Goal: Use online tool/utility: Utilize a website feature to perform a specific function

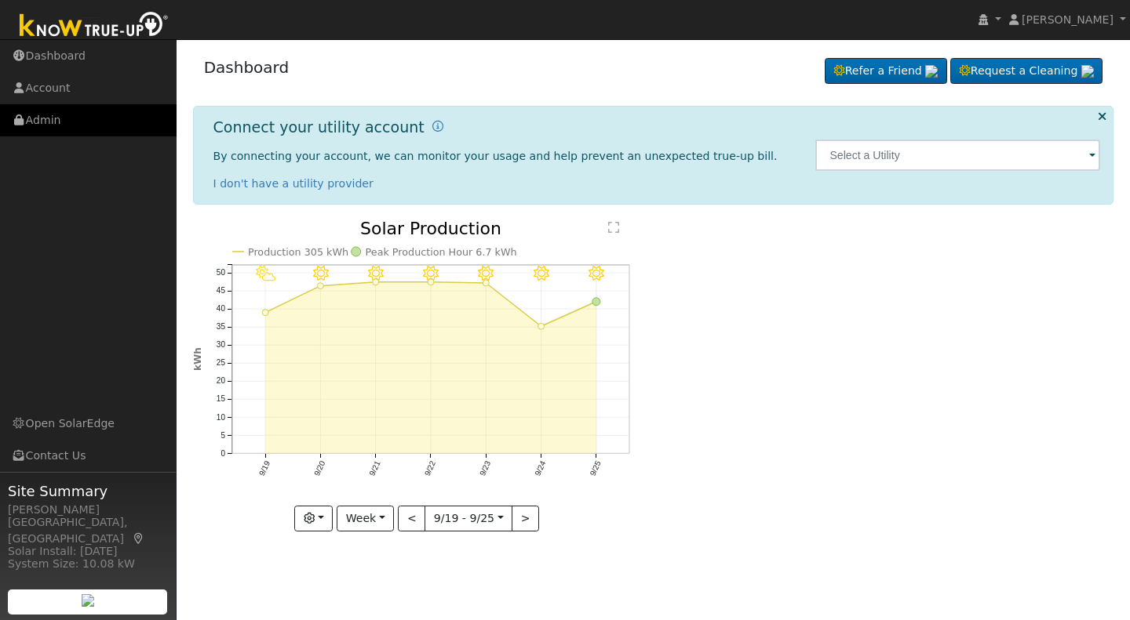
click at [50, 114] on link "Admin" at bounding box center [88, 120] width 176 height 32
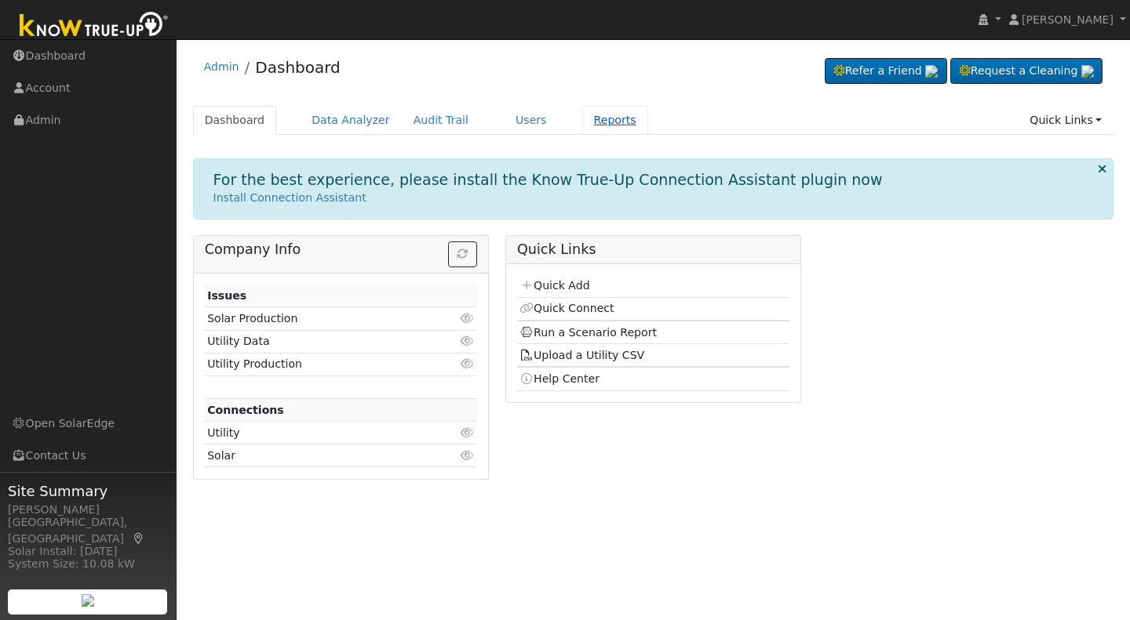
click at [582, 119] on link "Reports" at bounding box center [615, 120] width 66 height 29
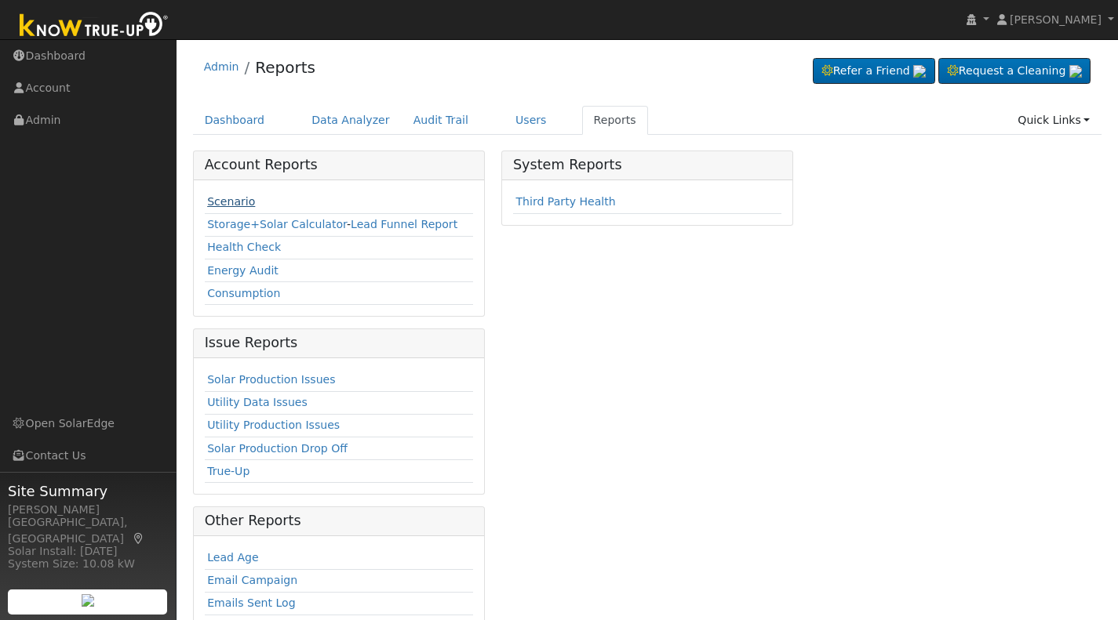
click at [224, 197] on link "Scenario" at bounding box center [231, 201] width 48 height 13
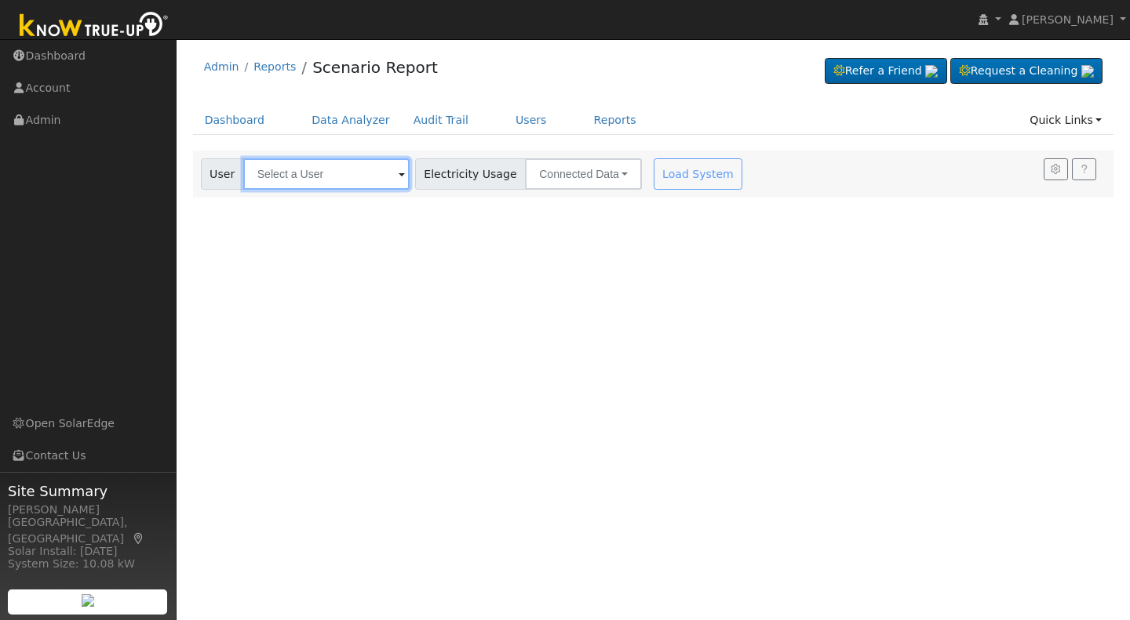
click at [271, 176] on input "text" at bounding box center [326, 173] width 166 height 31
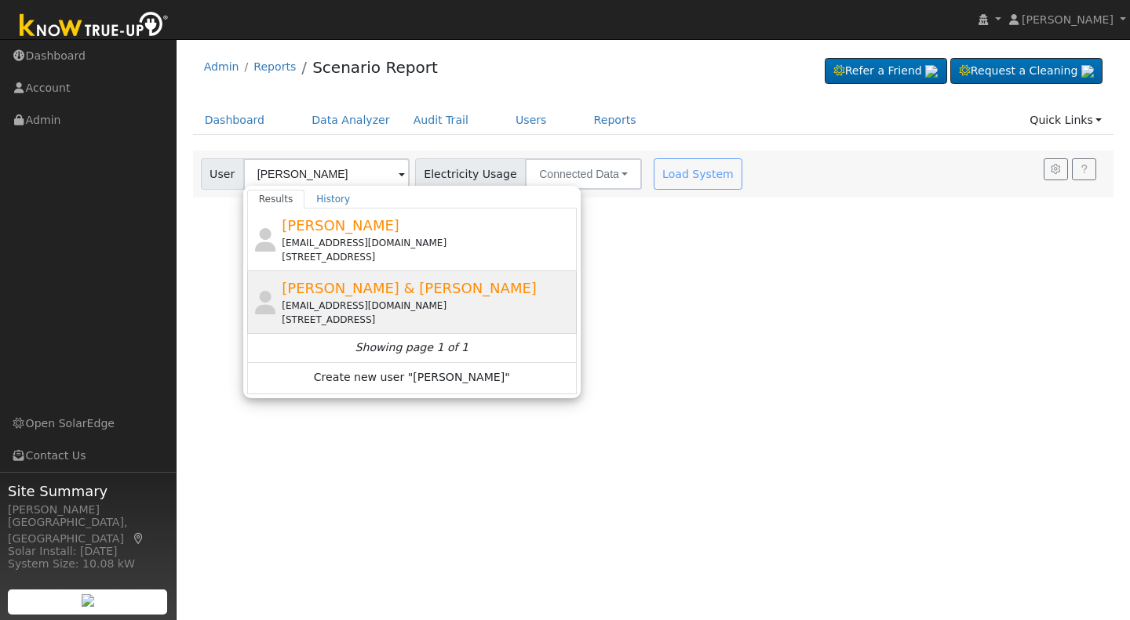
click at [355, 296] on span "[PERSON_NAME] & [PERSON_NAME]" at bounding box center [409, 288] width 255 height 16
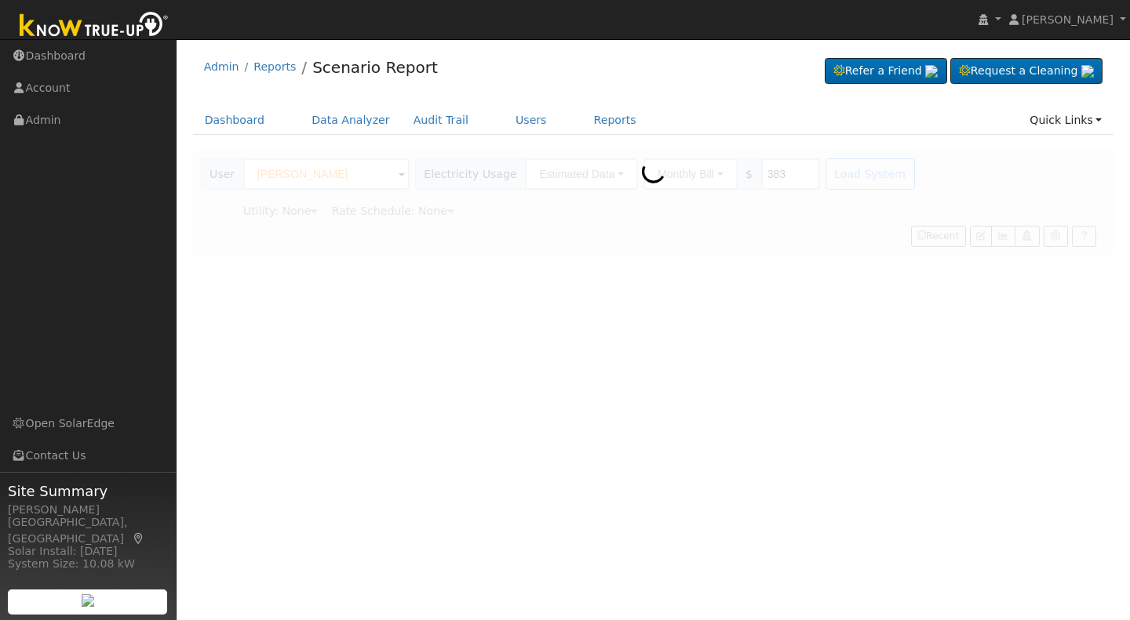
type input "[PERSON_NAME] & [PERSON_NAME]"
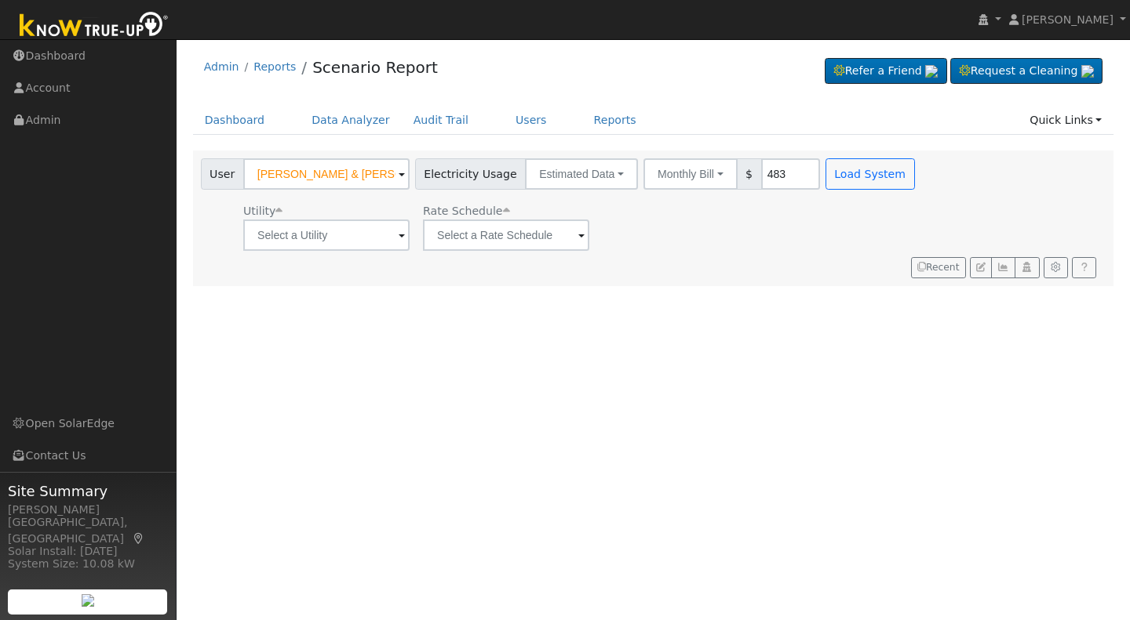
type input "483"
click at [403, 237] on input "text" at bounding box center [326, 235] width 166 height 31
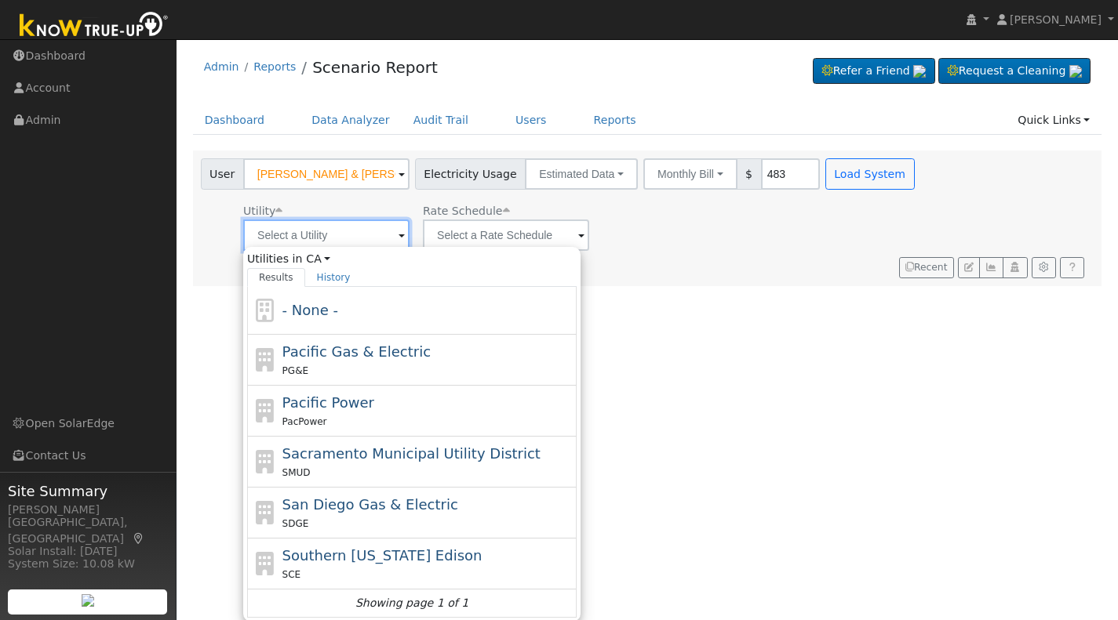
click at [402, 236] on input "text" at bounding box center [326, 235] width 166 height 31
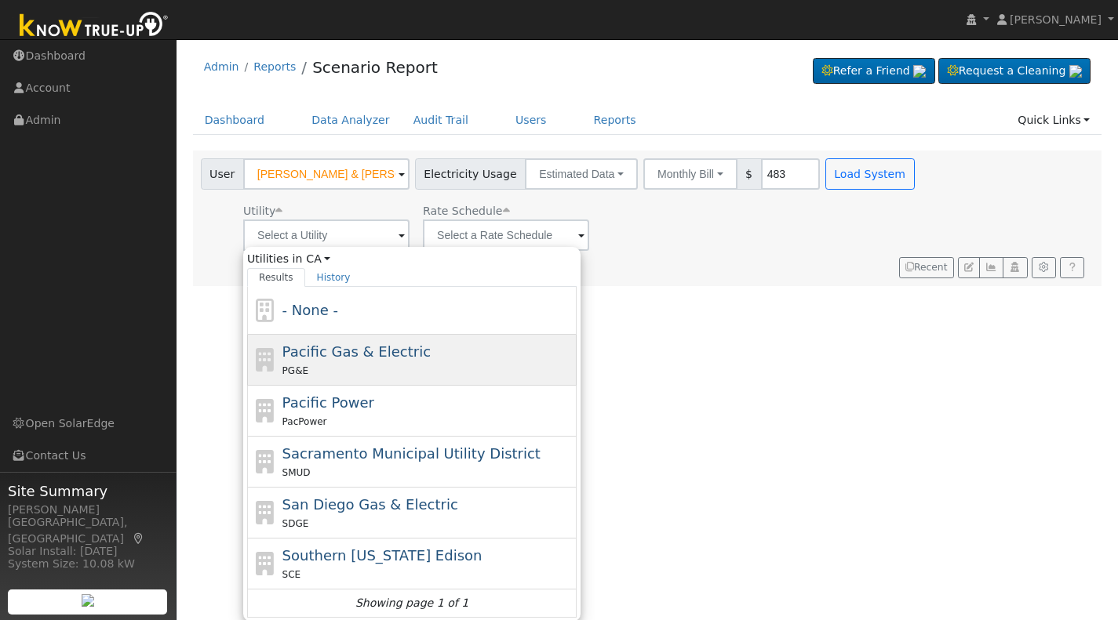
click at [337, 348] on span "Pacific Gas & Electric" at bounding box center [356, 352] width 148 height 16
type input "Pacific Gas & Electric"
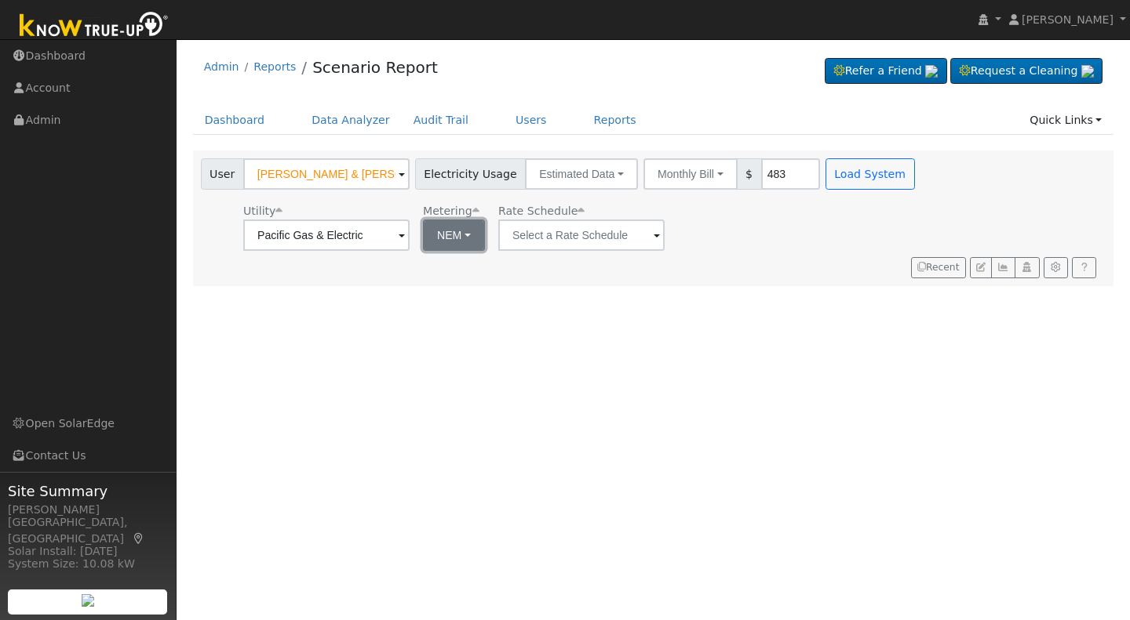
click at [464, 235] on button "NEM" at bounding box center [454, 235] width 62 height 31
click at [449, 292] on link "NBT" at bounding box center [474, 293] width 109 height 22
type input "E-ELEC"
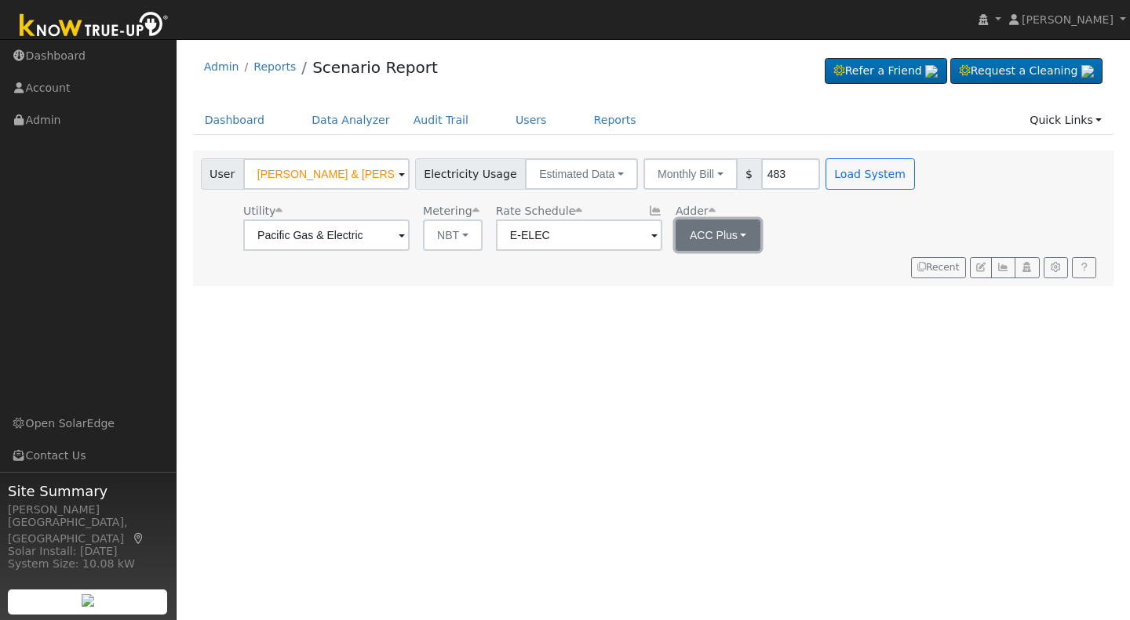
click at [745, 236] on button "ACC Plus" at bounding box center [717, 235] width 85 height 31
click at [696, 315] on link "SB-535" at bounding box center [724, 315] width 109 height 22
click at [838, 176] on button "Load System" at bounding box center [869, 173] width 89 height 31
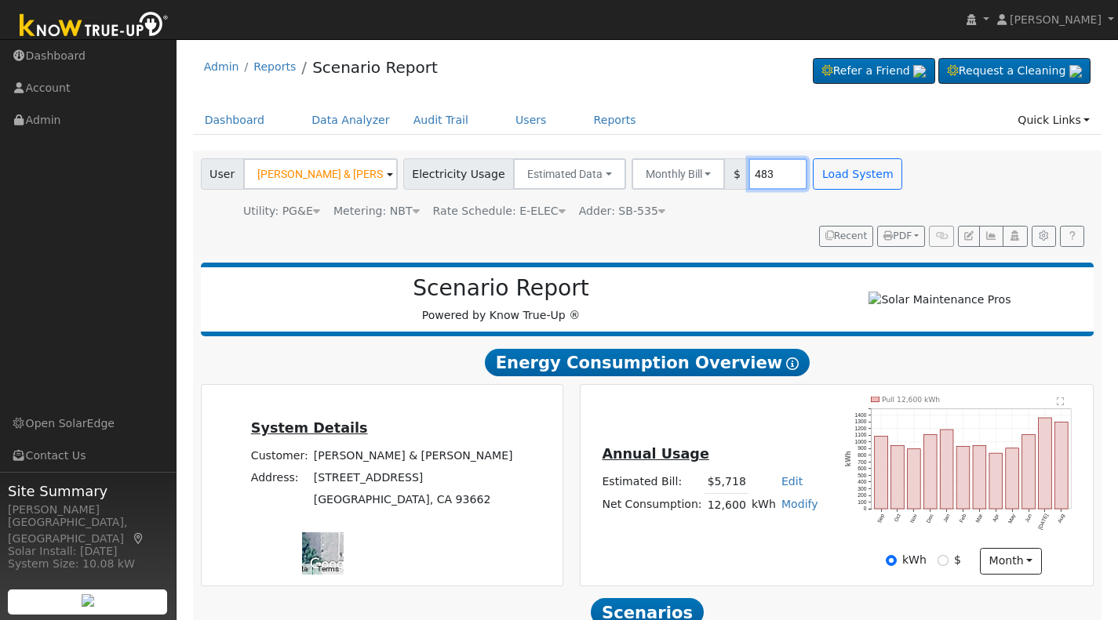
click at [754, 173] on input "483" at bounding box center [777, 173] width 59 height 31
click at [839, 183] on button "Load System" at bounding box center [857, 173] width 89 height 31
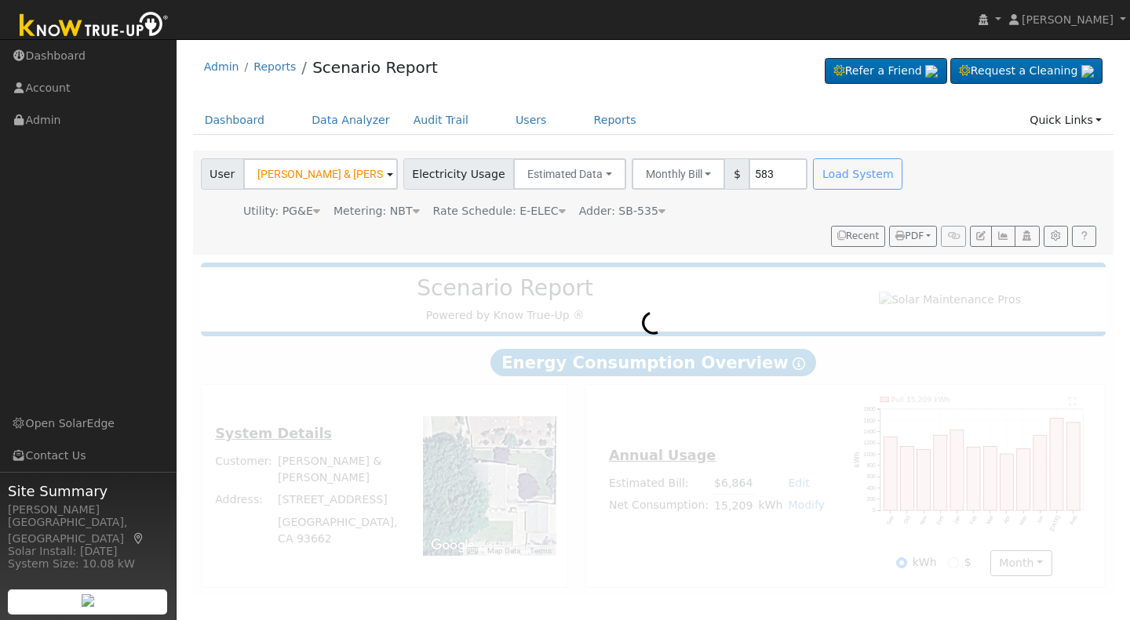
click at [785, 428] on div at bounding box center [653, 425] width 921 height 341
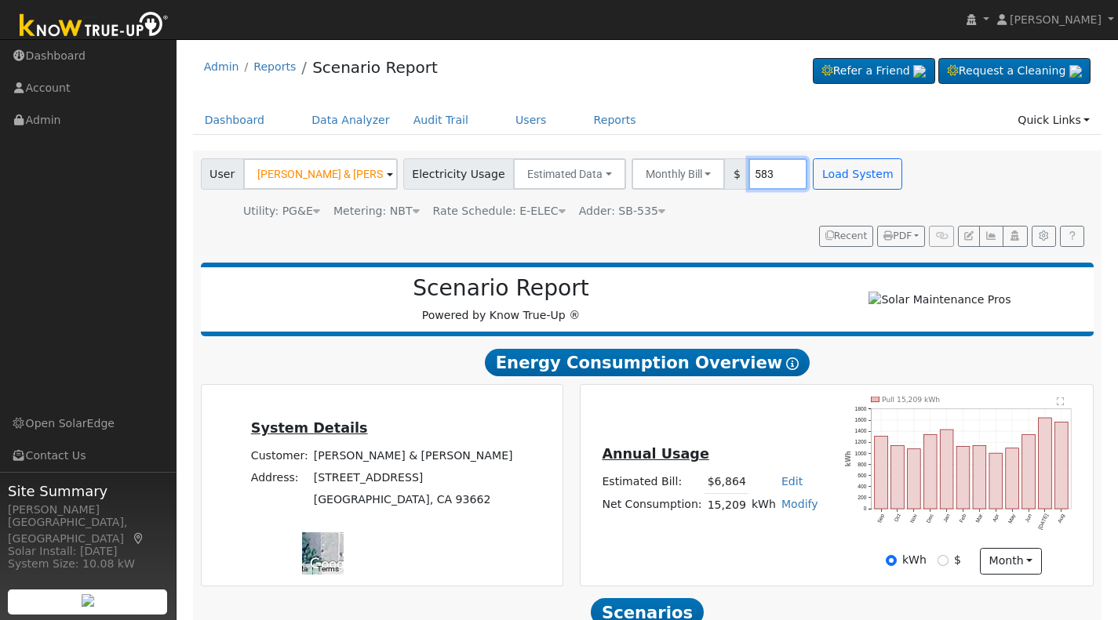
click at [758, 176] on input "583" at bounding box center [777, 173] width 59 height 31
click at [813, 184] on button "Load System" at bounding box center [857, 173] width 89 height 31
click at [765, 172] on input "550" at bounding box center [777, 173] width 59 height 31
click at [822, 168] on button "Load System" at bounding box center [857, 173] width 89 height 31
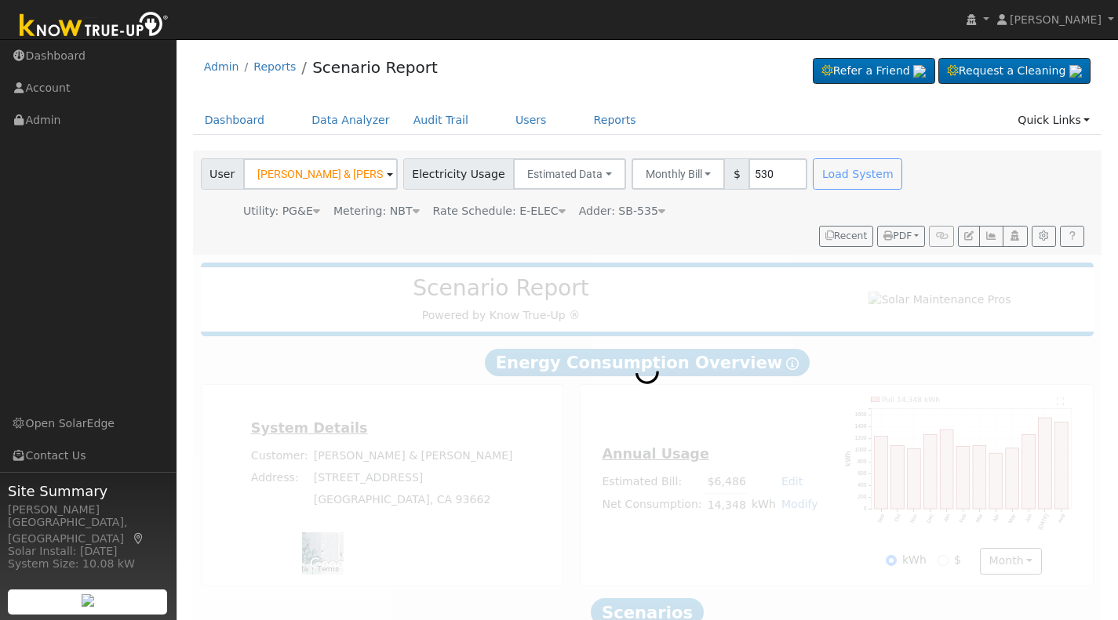
click at [822, 168] on div "Load System" at bounding box center [859, 173] width 99 height 31
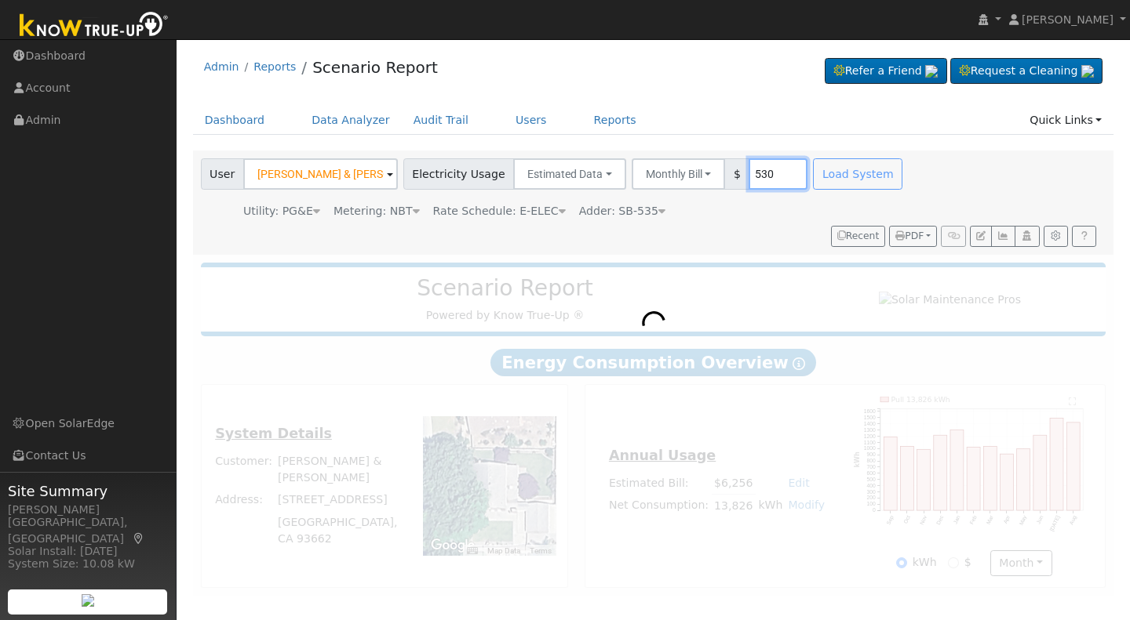
click at [762, 176] on input "530" at bounding box center [777, 173] width 59 height 31
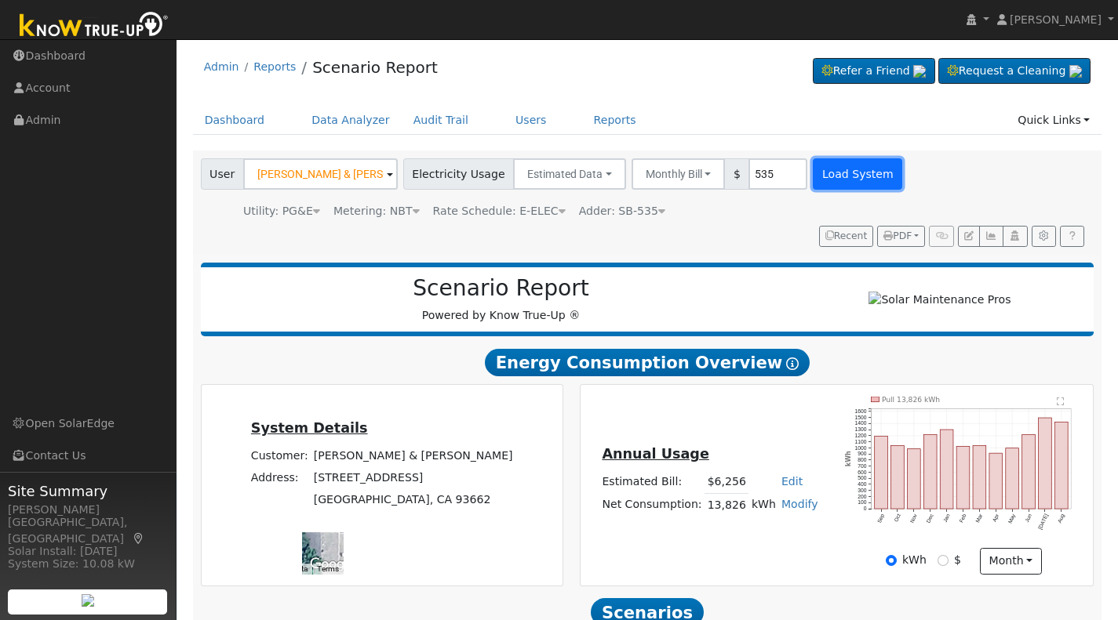
click at [835, 173] on button "Load System" at bounding box center [857, 173] width 89 height 31
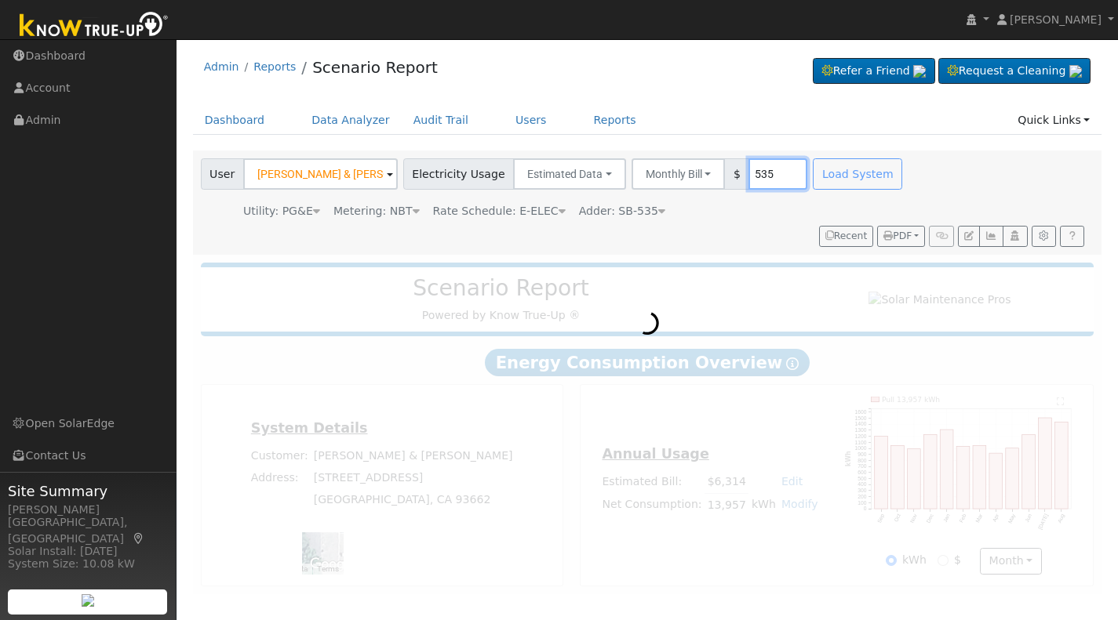
click at [760, 172] on input "535" at bounding box center [777, 173] width 59 height 31
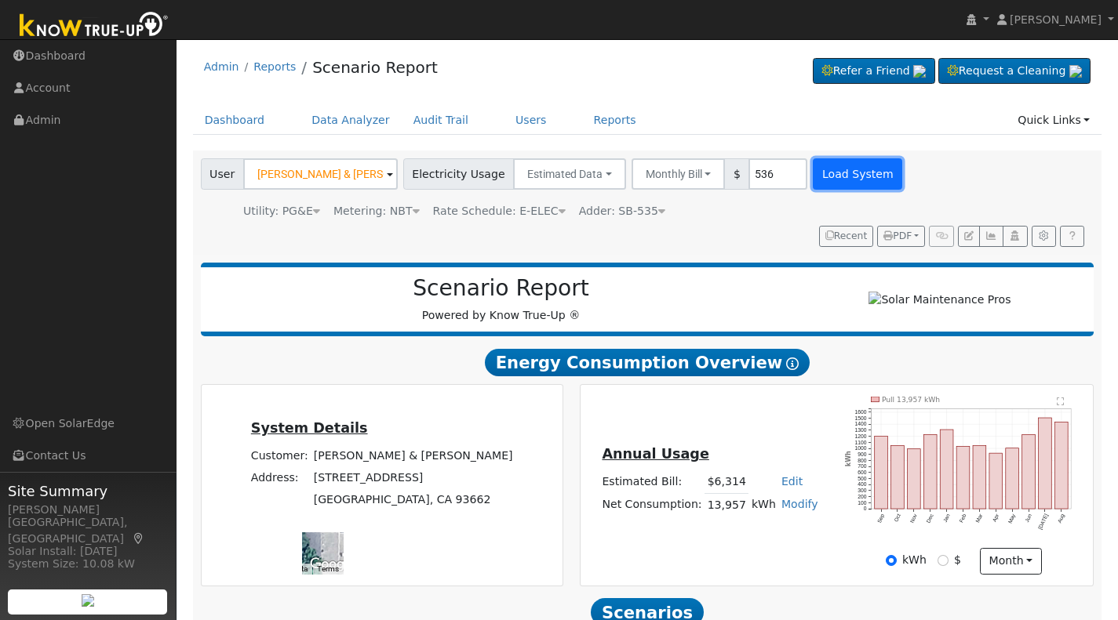
click at [835, 176] on button "Load System" at bounding box center [857, 173] width 89 height 31
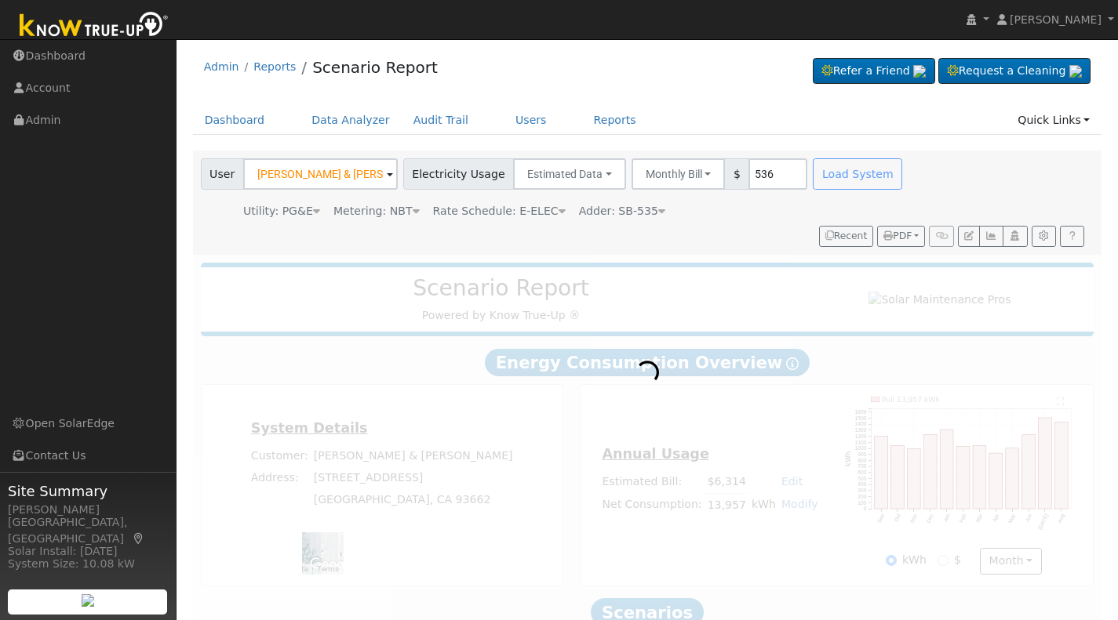
click at [831, 176] on div "Load System" at bounding box center [859, 173] width 99 height 31
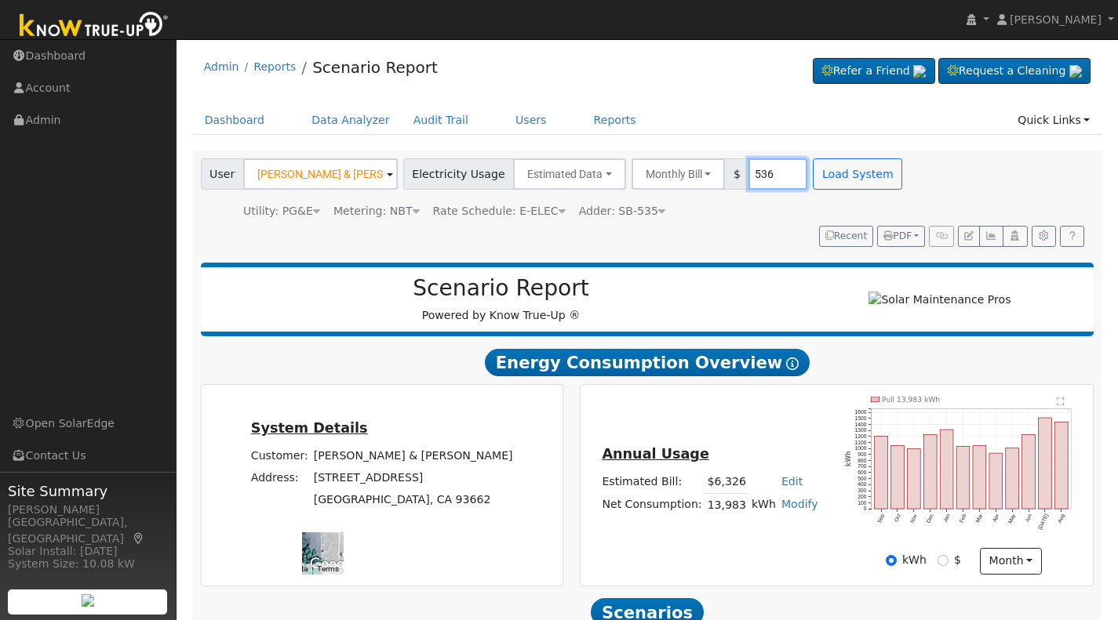
click at [756, 179] on input "536" at bounding box center [777, 173] width 59 height 31
type input "537"
click at [817, 184] on button "Load System" at bounding box center [857, 173] width 89 height 31
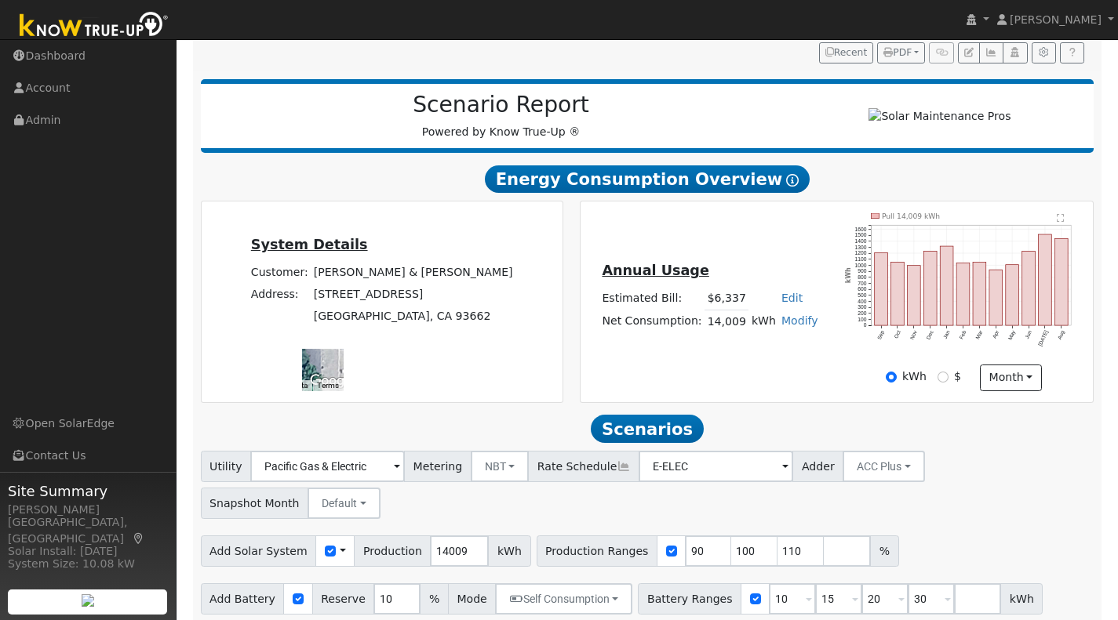
scroll to position [202, 0]
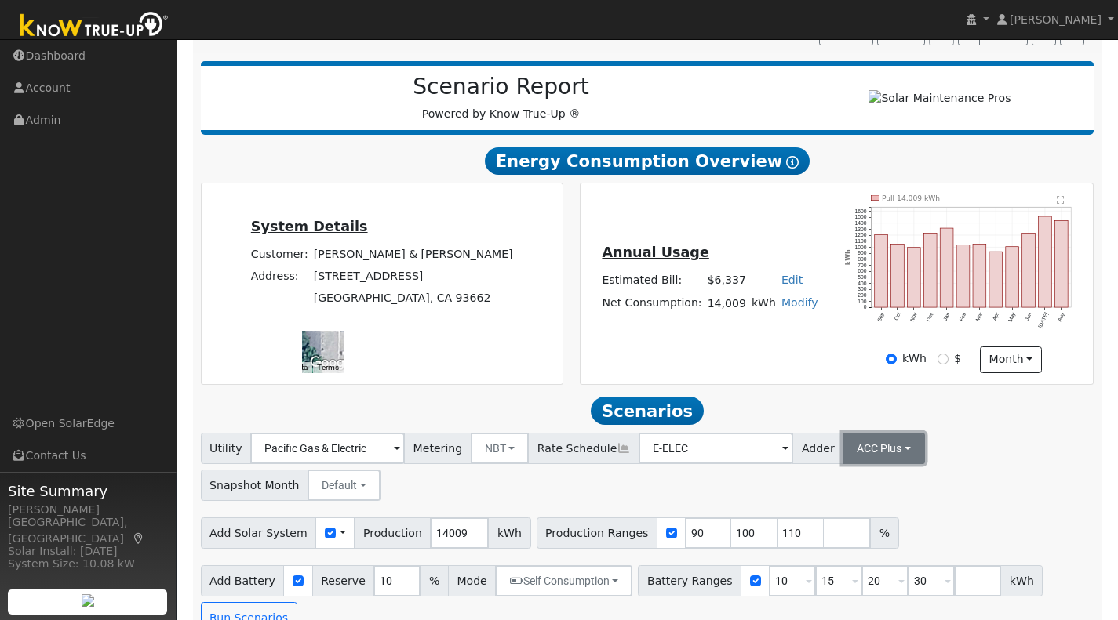
click at [871, 457] on button "ACC Plus" at bounding box center [883, 448] width 82 height 31
click at [833, 539] on link "SB-535" at bounding box center [863, 528] width 109 height 22
click at [824, 541] on input "number" at bounding box center [847, 533] width 47 height 31
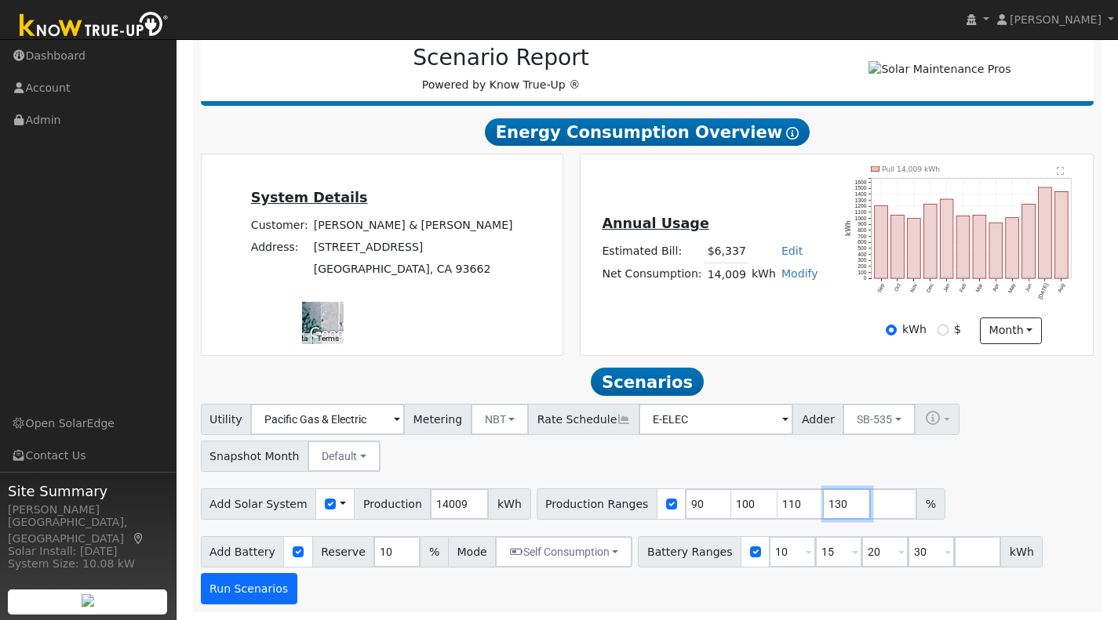
type input "130"
click at [253, 585] on button "Run Scenarios" at bounding box center [249, 588] width 96 height 31
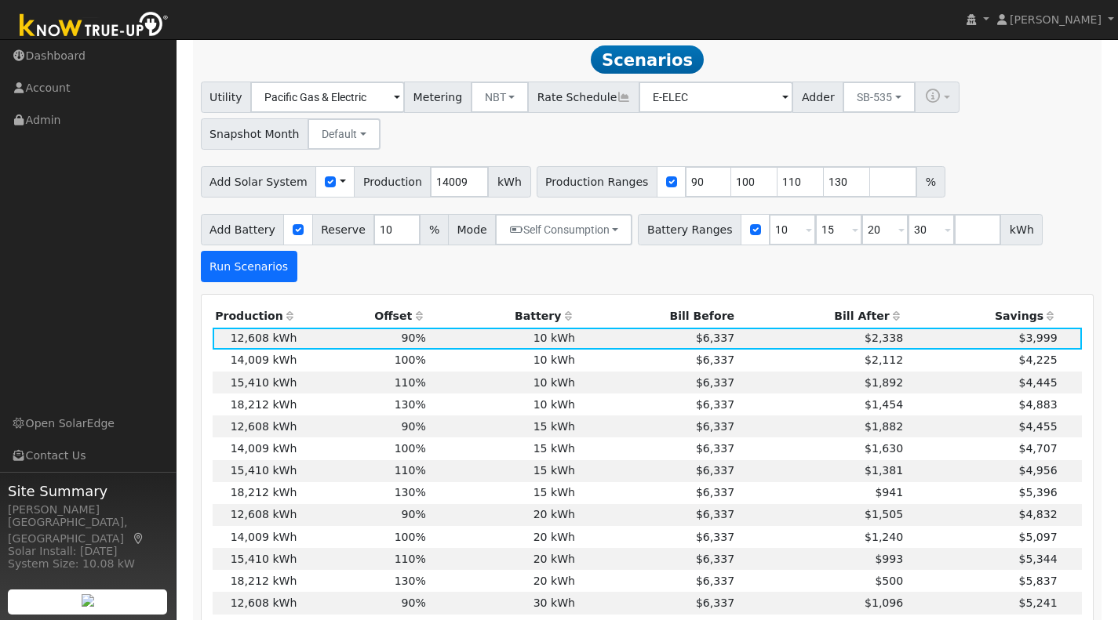
scroll to position [558, 0]
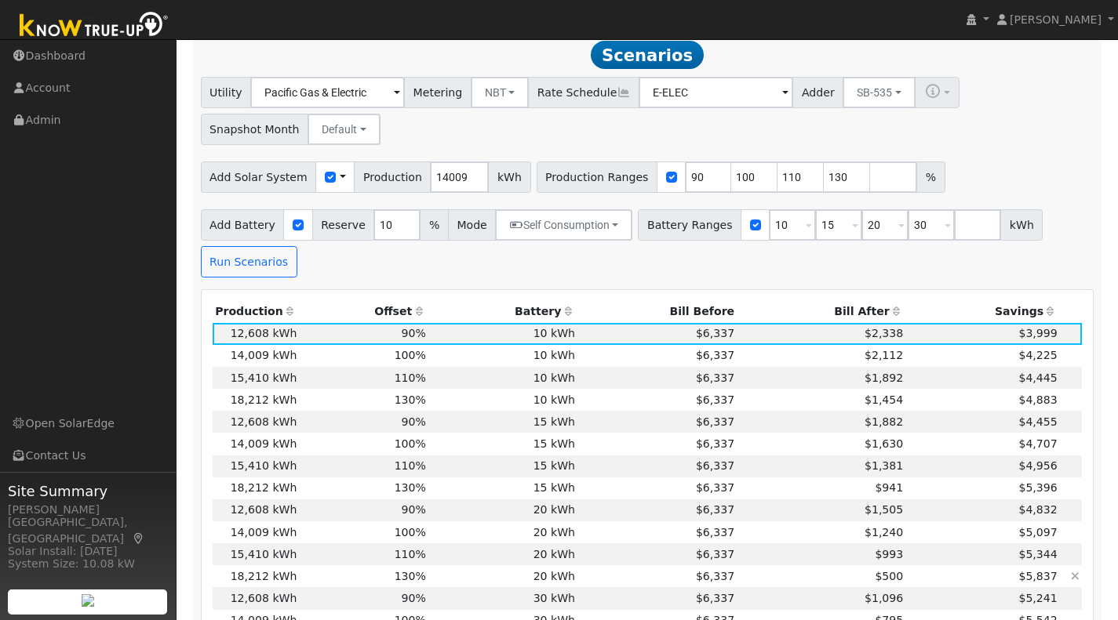
click at [606, 580] on td "$6,337" at bounding box center [657, 577] width 159 height 22
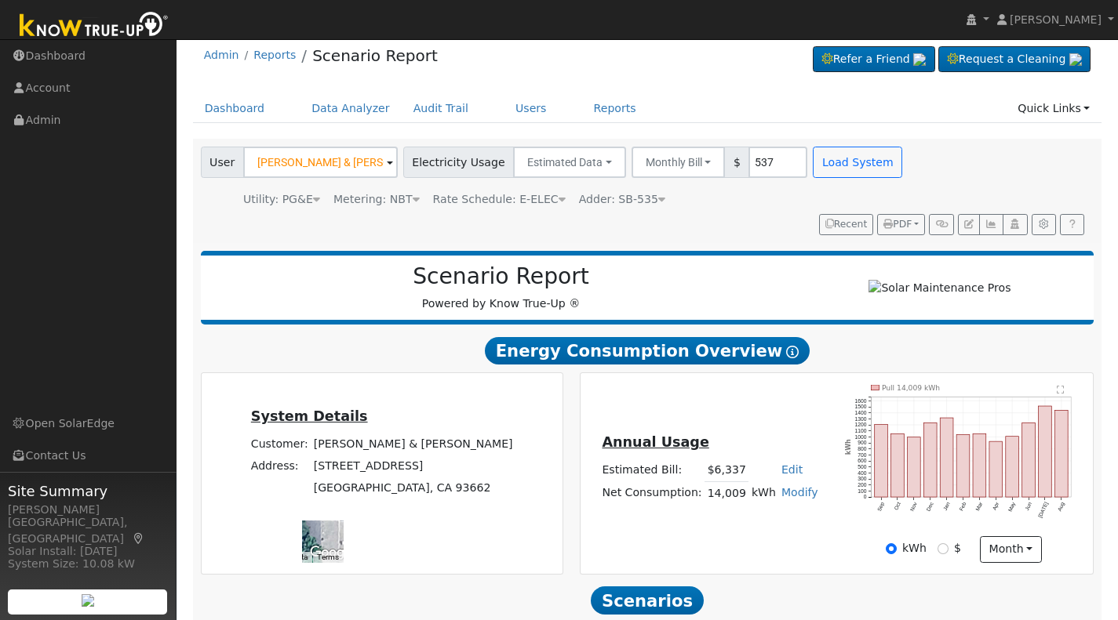
scroll to position [0, 0]
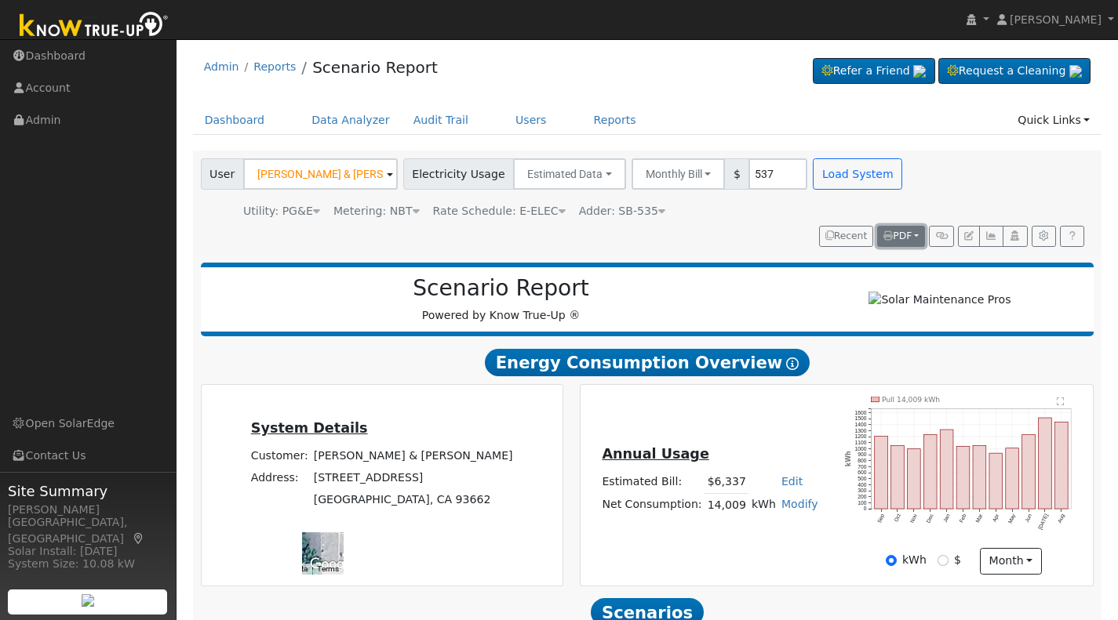
click at [890, 235] on icon "button" at bounding box center [887, 235] width 9 height 9
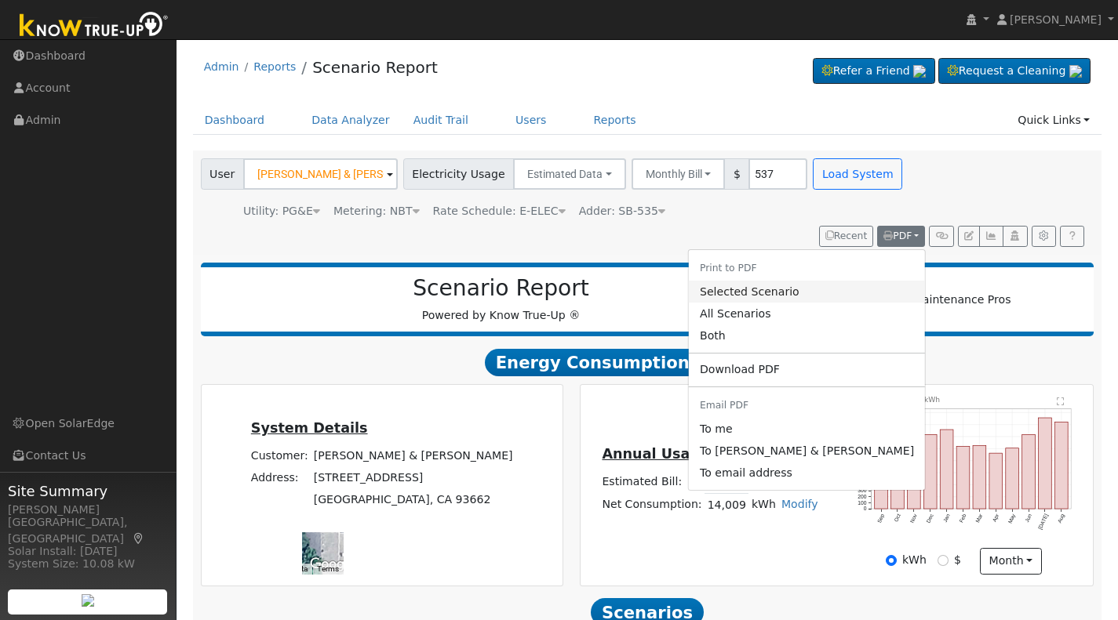
click at [803, 292] on link "Selected Scenario" at bounding box center [807, 292] width 236 height 22
